Goal: Check status: Check status

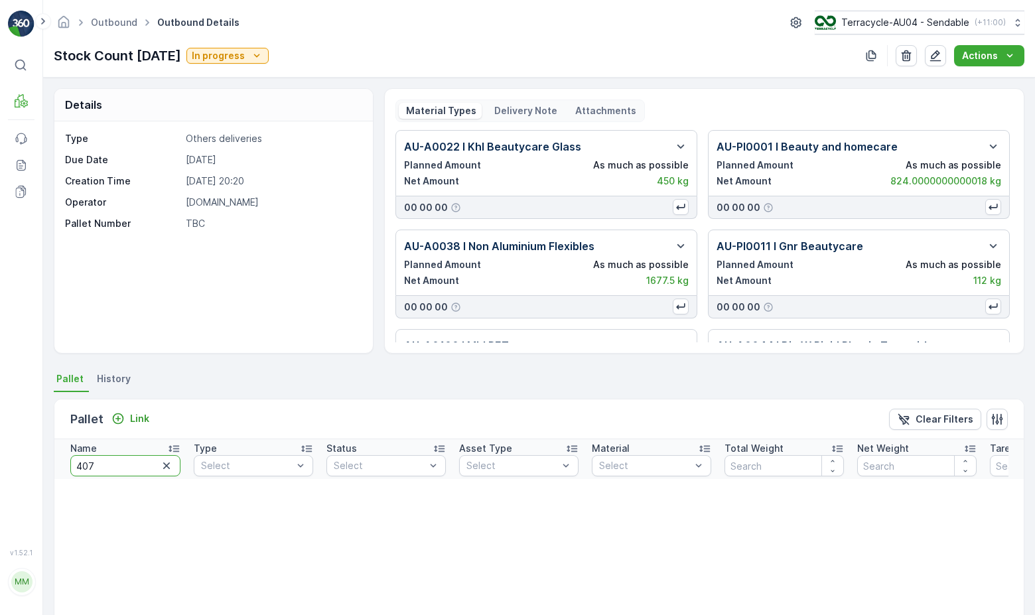
type input "407"
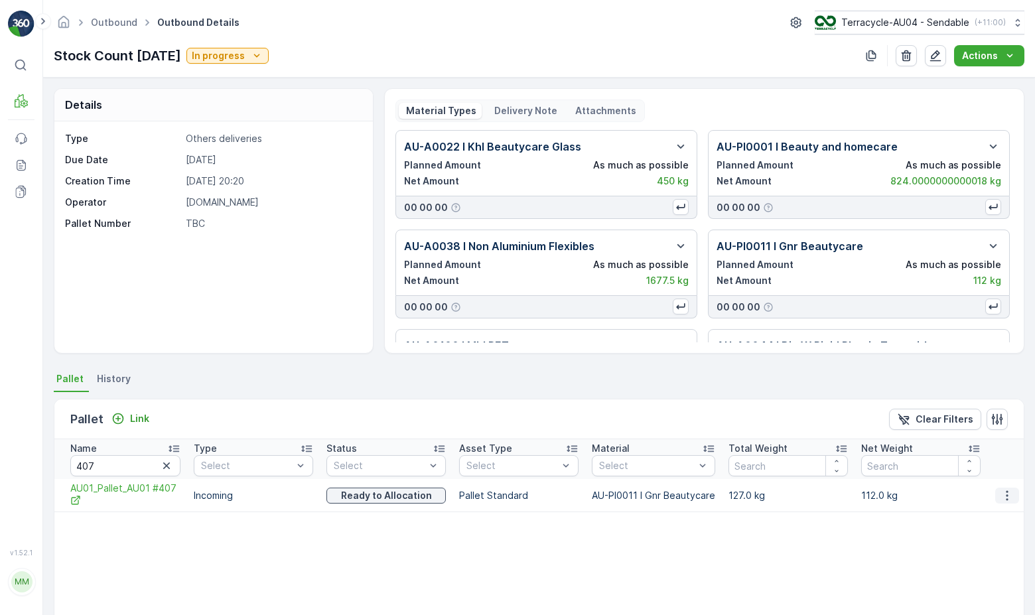
click at [1000, 499] on icon "button" at bounding box center [1006, 495] width 13 height 13
click at [135, 491] on span "AU01_Pallet_AU01 #407" at bounding box center [125, 494] width 110 height 27
click at [1009, 499] on icon "button" at bounding box center [1006, 495] width 13 height 13
click at [989, 532] on div "Unlink Pallet" at bounding box center [991, 540] width 88 height 19
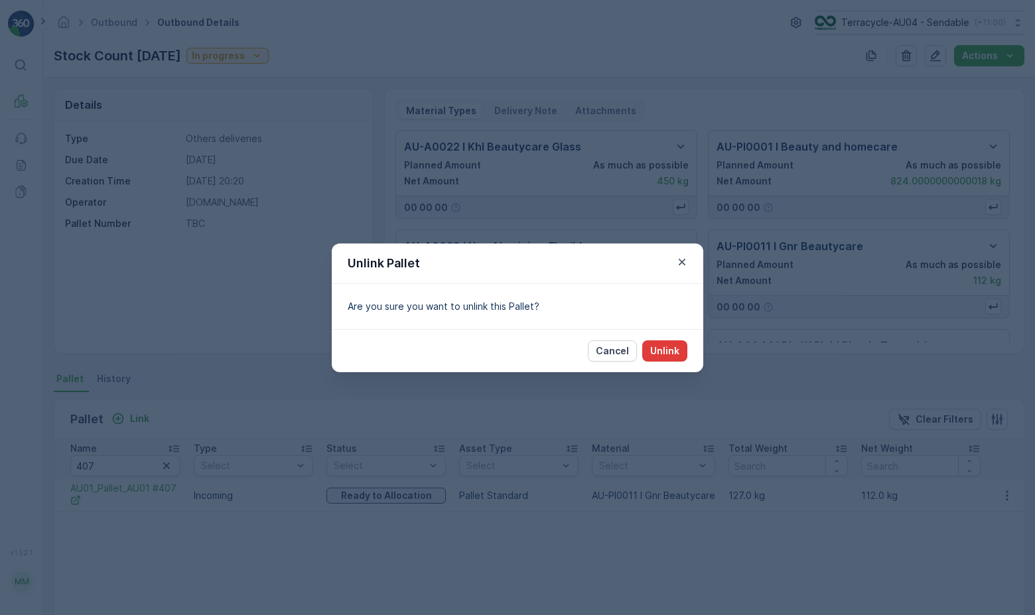
click at [666, 344] on p "Unlink" at bounding box center [664, 350] width 29 height 13
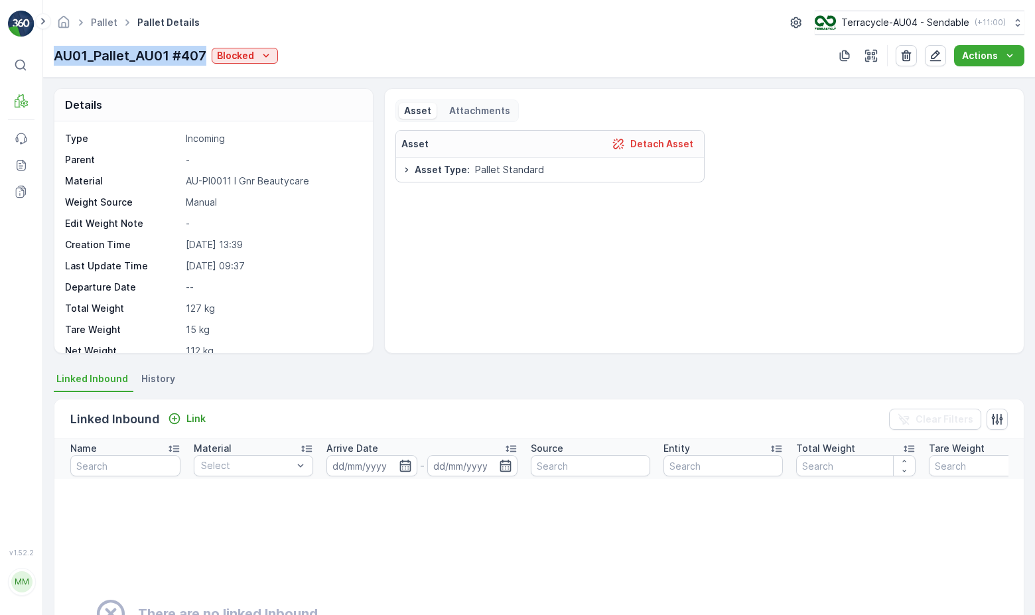
drag, startPoint x: 48, startPoint y: 60, endPoint x: 206, endPoint y: 58, distance: 157.8
click at [206, 58] on div "Pallet Pallet Details Terracycle-AU04 - Sendable ( +11:00 ) AU01_Pallet_AU01 #4…" at bounding box center [538, 39] width 991 height 78
copy p "AU01_Pallet_AU01 #407"
click at [239, 57] on p "Blocked" at bounding box center [235, 55] width 37 height 13
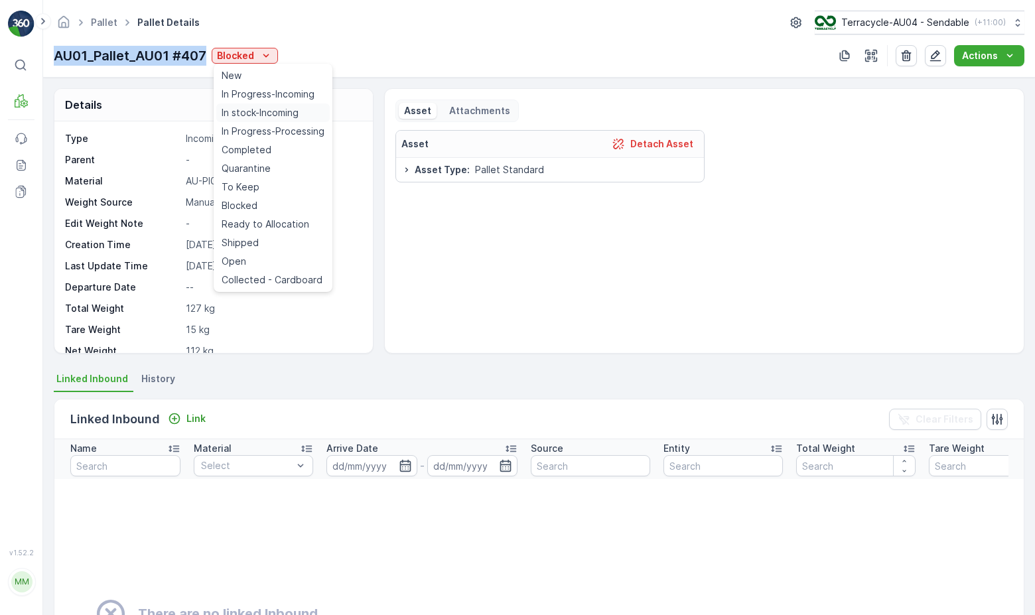
click at [259, 110] on span "In stock-Incoming" at bounding box center [259, 112] width 77 height 13
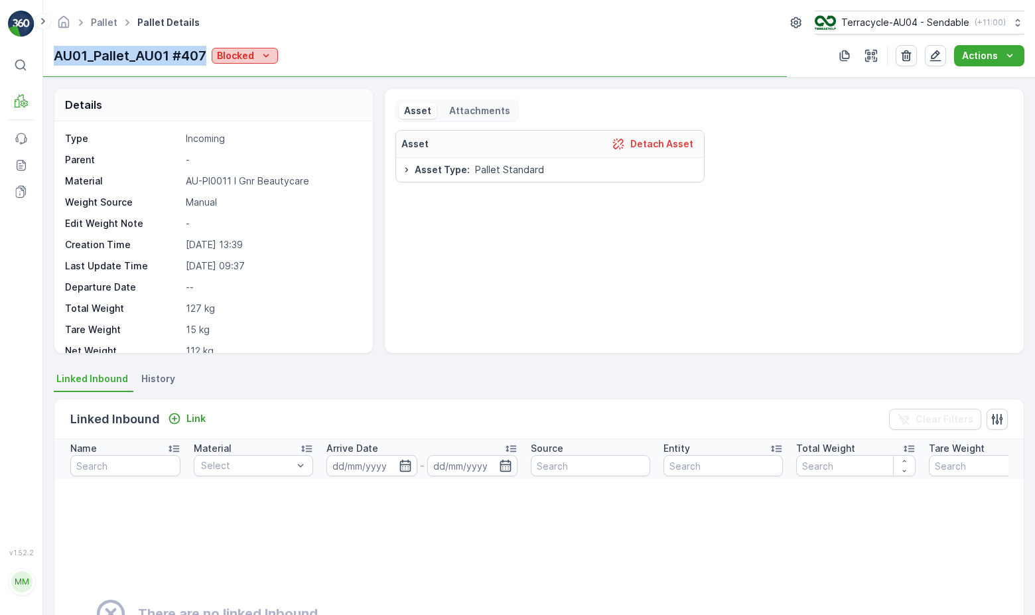
click at [259, 56] on div "Blocked" at bounding box center [245, 55] width 56 height 13
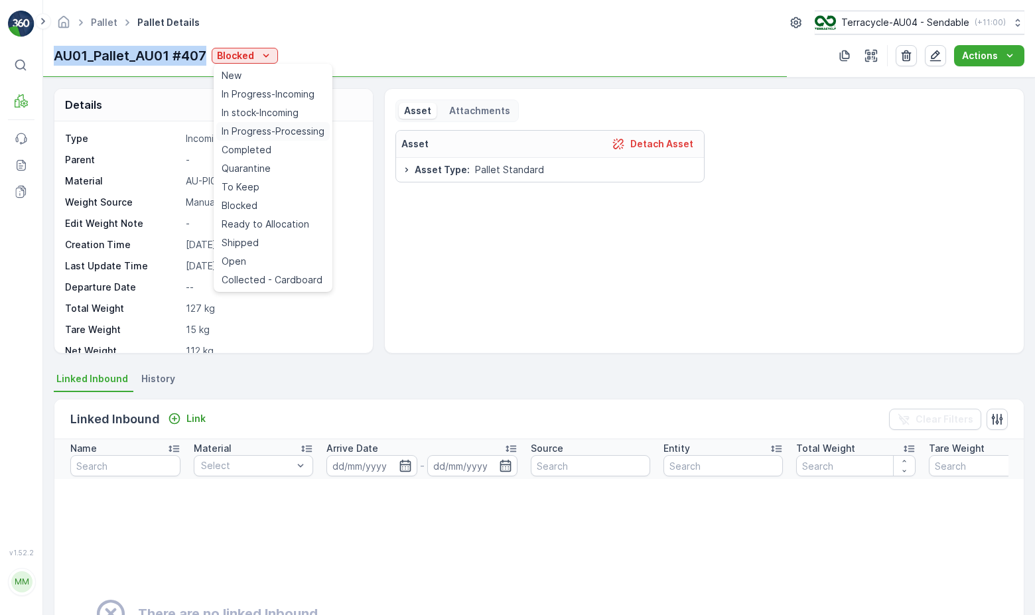
click at [273, 132] on span "In Progress-Processing" at bounding box center [272, 131] width 103 height 13
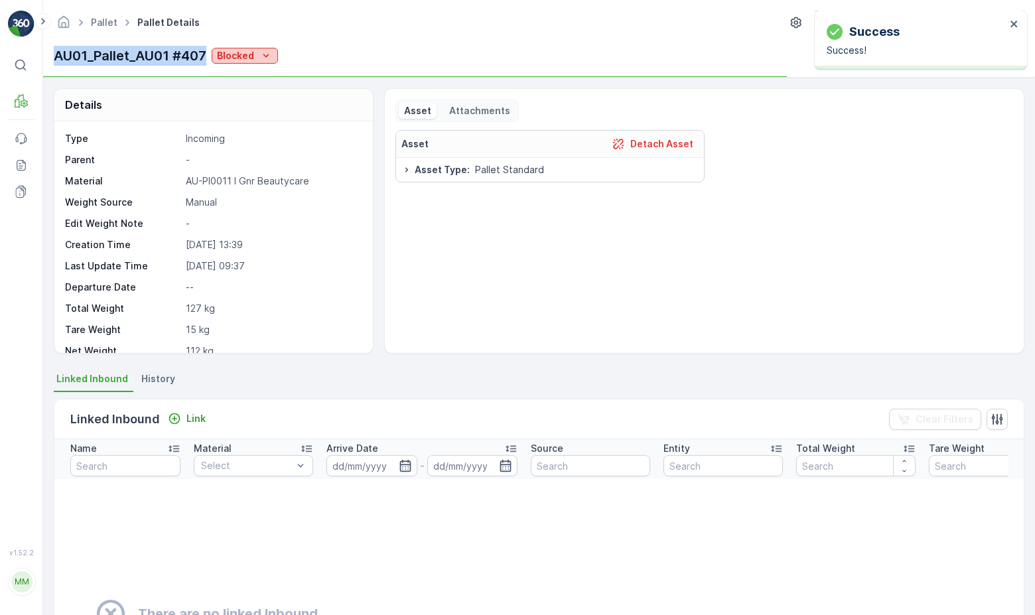
click at [271, 58] on icon "Blocked" at bounding box center [265, 55] width 13 height 13
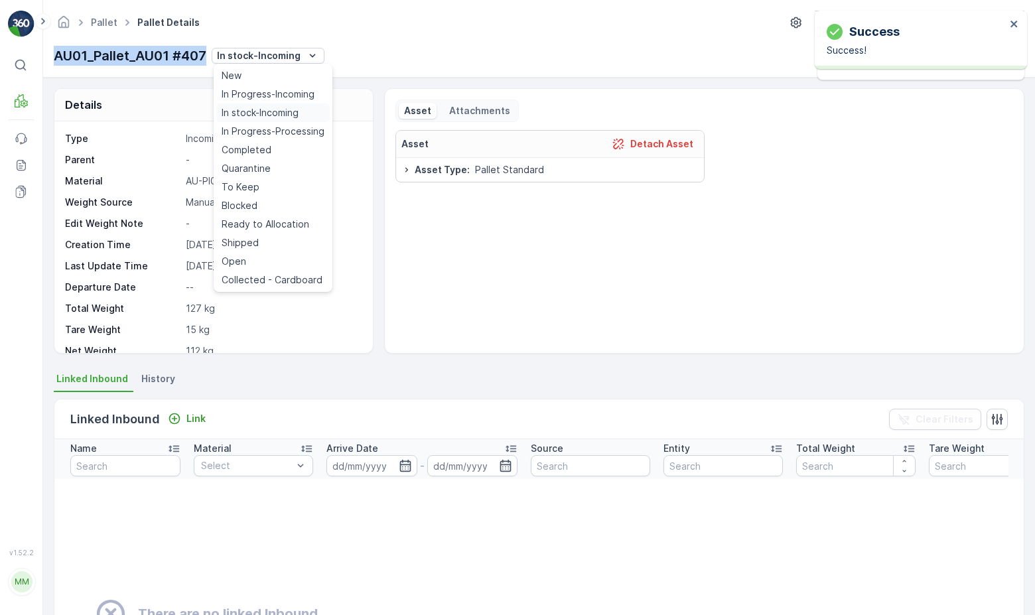
click at [260, 112] on span "In stock-Incoming" at bounding box center [259, 112] width 77 height 13
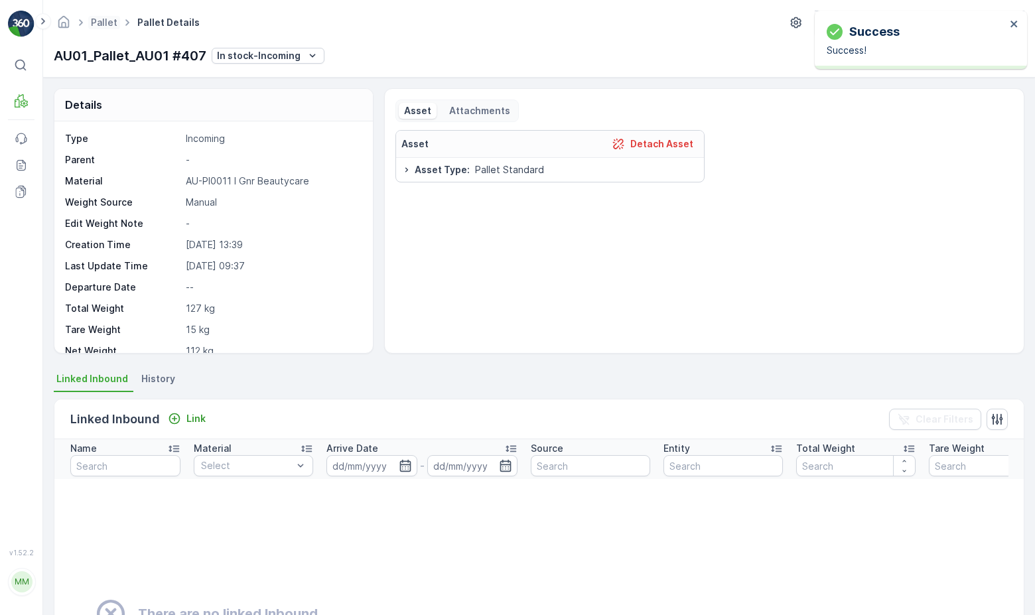
click at [103, 28] on span "Pallet" at bounding box center [104, 22] width 32 height 13
click at [100, 22] on link "Pallet" at bounding box center [104, 22] width 27 height 11
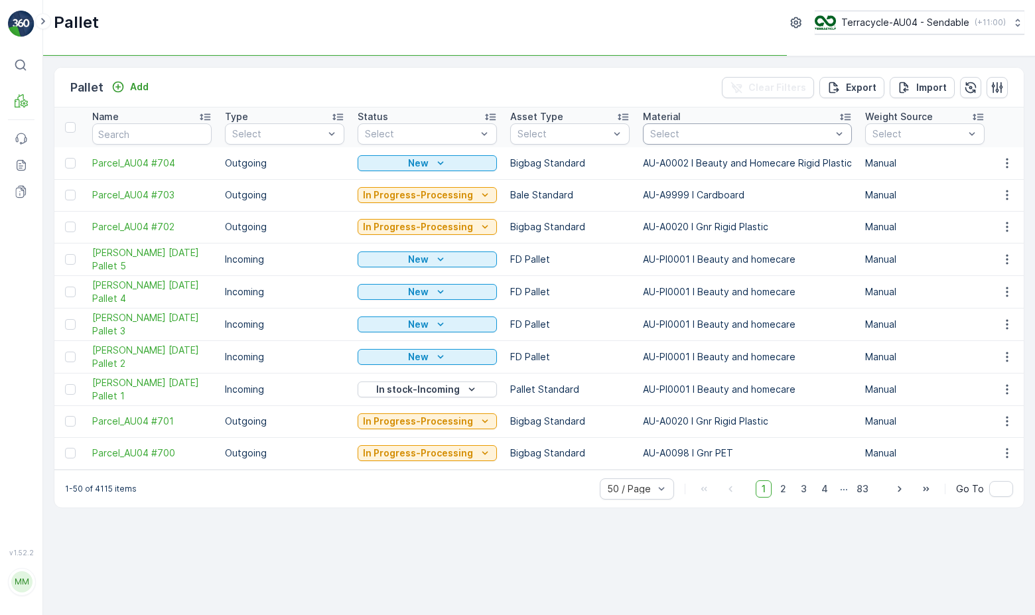
click at [735, 143] on div "Select" at bounding box center [747, 133] width 209 height 21
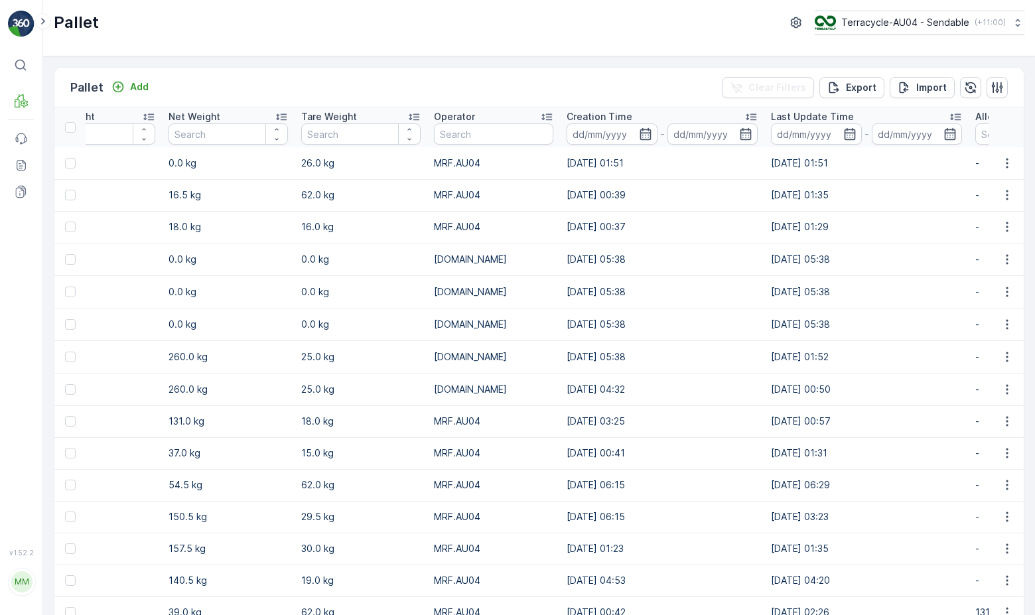
scroll to position [0, 5896]
click at [638, 136] on icon "button" at bounding box center [644, 133] width 13 height 13
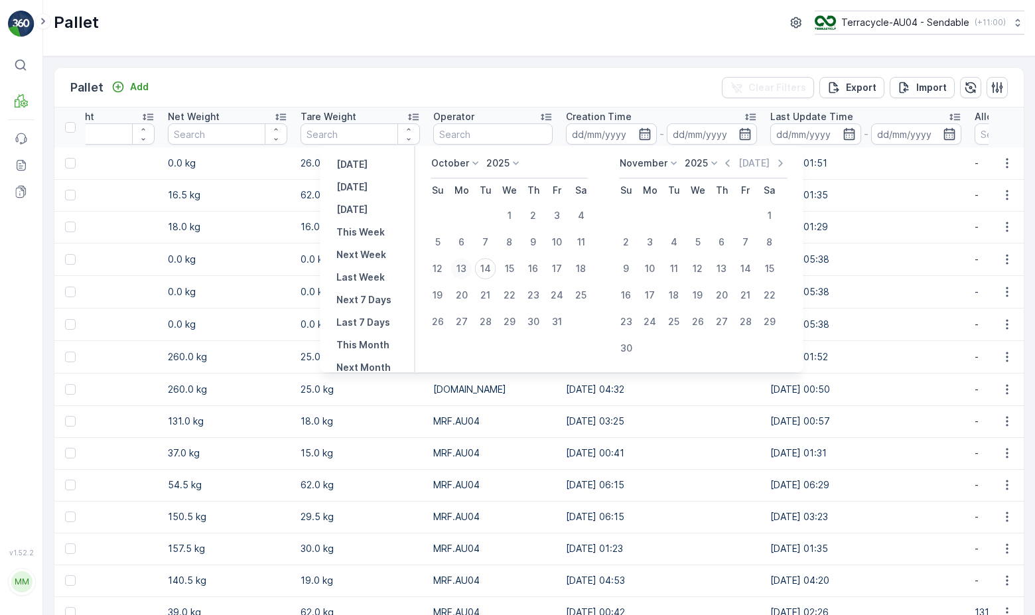
click at [461, 270] on div "13" at bounding box center [461, 268] width 21 height 21
type input "[DATE]"
click at [464, 269] on div "13" at bounding box center [461, 268] width 21 height 21
type input "[DATE]"
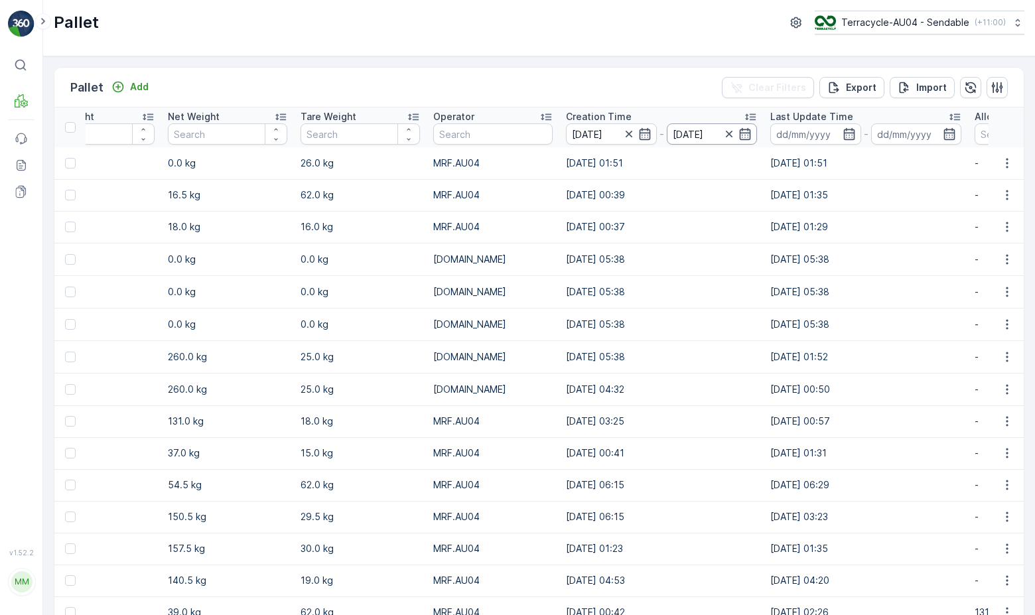
click at [666, 139] on input "[DATE]" at bounding box center [711, 133] width 91 height 21
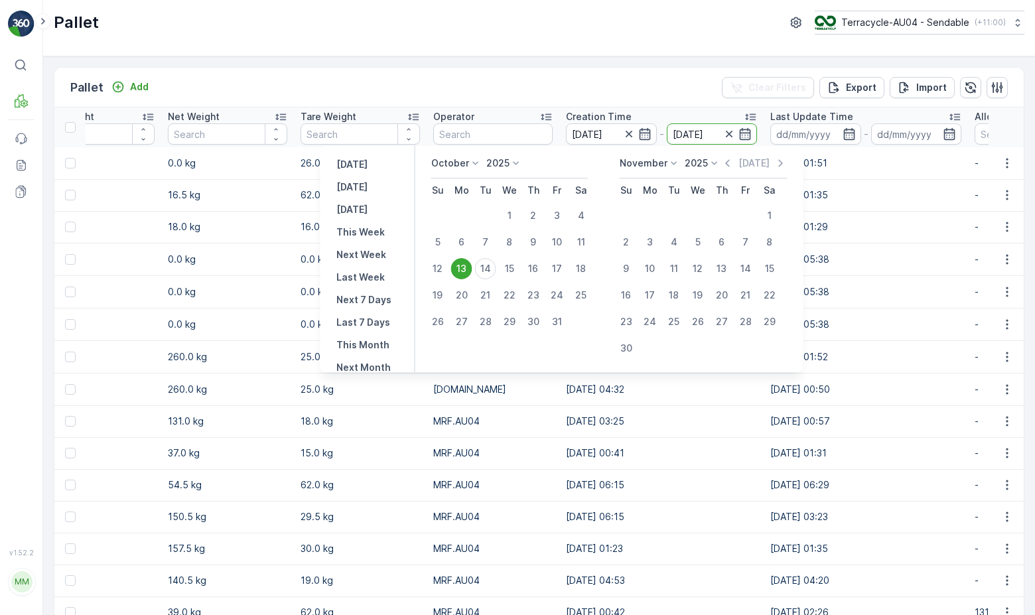
click at [559, 271] on td "[DATE] 05:38" at bounding box center [661, 259] width 204 height 32
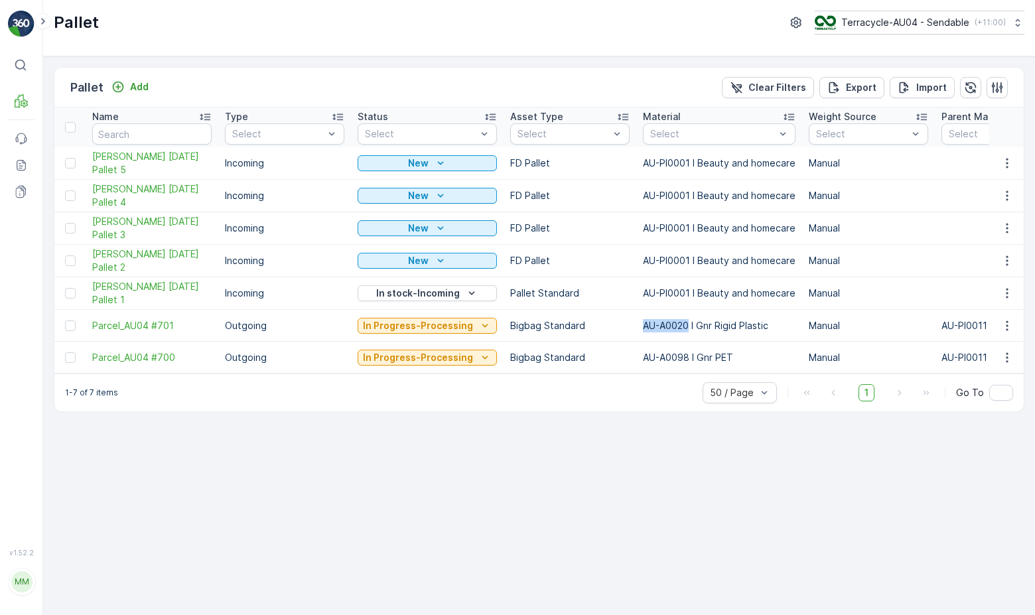
drag, startPoint x: 636, startPoint y: 322, endPoint x: 681, endPoint y: 321, distance: 45.1
click at [682, 322] on td "AU-A0020 I Gnr Rigid Plastic" at bounding box center [719, 326] width 166 height 32
copy p "AU-A0020"
drag, startPoint x: 637, startPoint y: 359, endPoint x: 684, endPoint y: 357, distance: 47.8
click at [684, 357] on td "AU-A0098 I Gnr PET" at bounding box center [719, 358] width 166 height 32
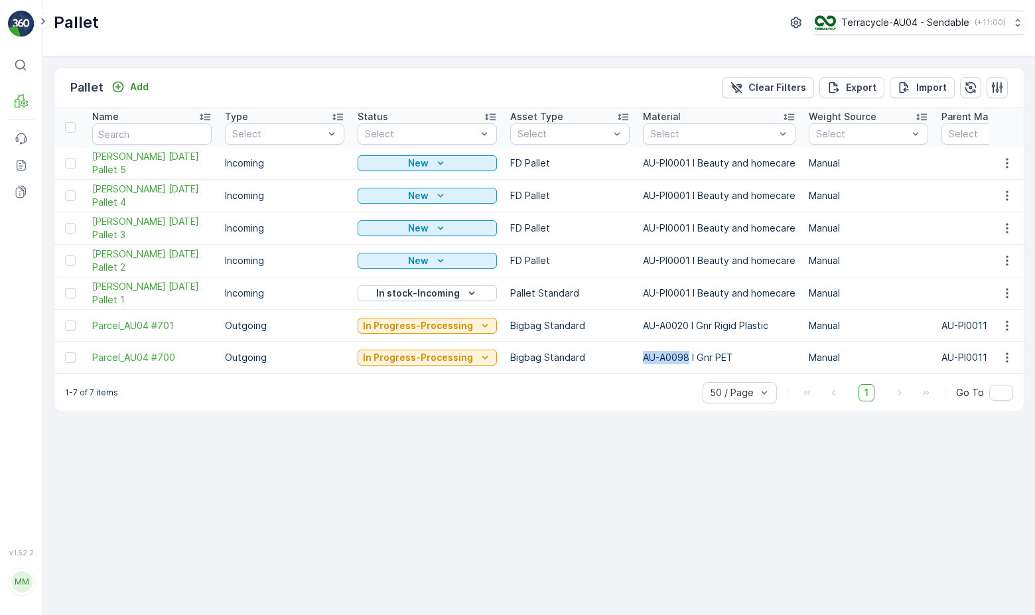
copy p "AU-A0098"
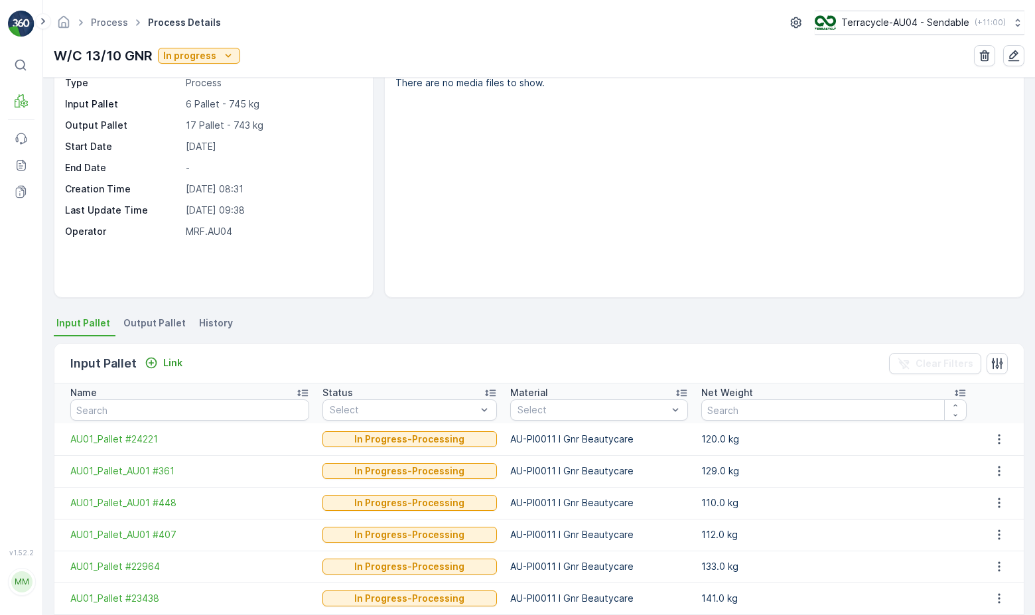
scroll to position [111, 0]
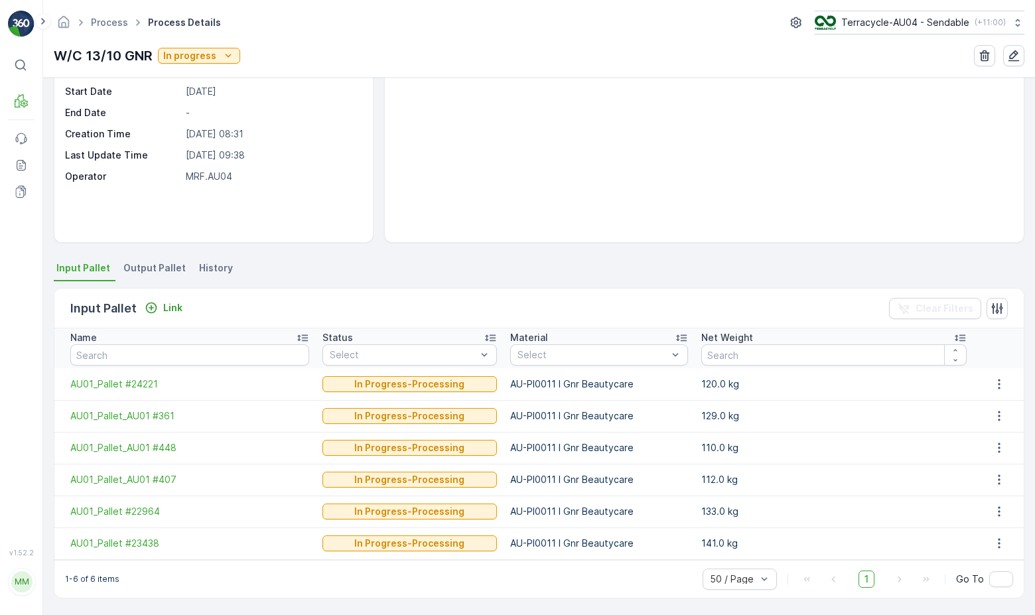
click at [164, 266] on span "Output Pallet" at bounding box center [154, 267] width 62 height 13
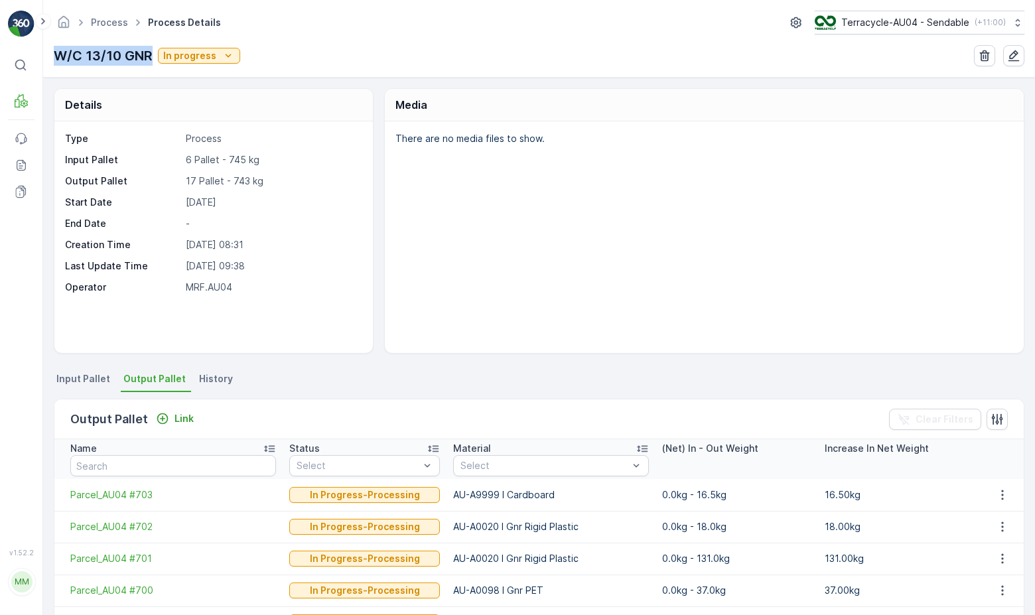
drag, startPoint x: 55, startPoint y: 53, endPoint x: 147, endPoint y: 53, distance: 92.2
click at [148, 53] on p "W/C 13/10 GNR" at bounding box center [103, 56] width 99 height 20
copy p "W/C 13/10 GNR"
